Goal: Transaction & Acquisition: Book appointment/travel/reservation

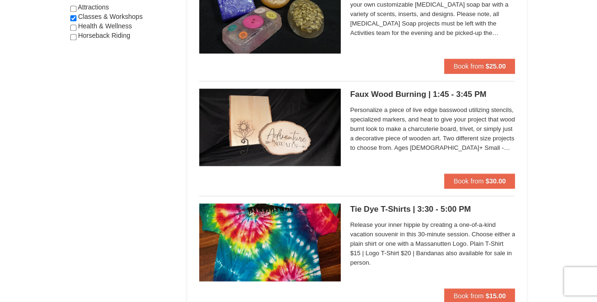
scroll to position [425, 0]
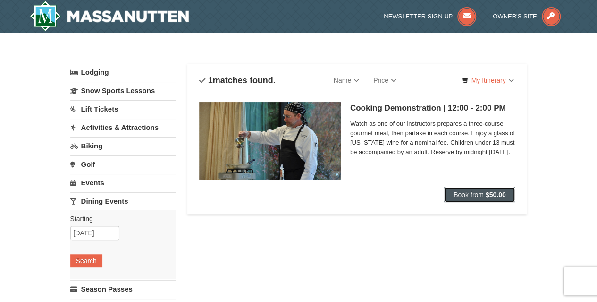
click at [485, 191] on button "Book from $50.00" at bounding box center [479, 194] width 71 height 15
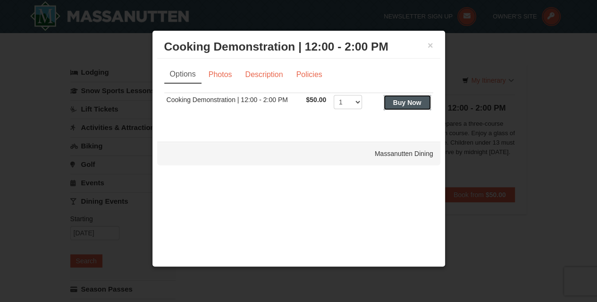
click at [416, 102] on strong "Buy Now" at bounding box center [407, 103] width 28 height 8
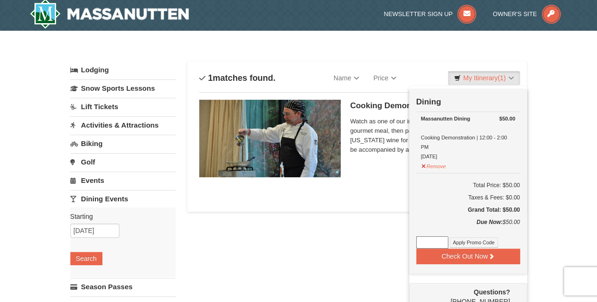
scroll to position [3, 0]
